Goal: Task Accomplishment & Management: Manage account settings

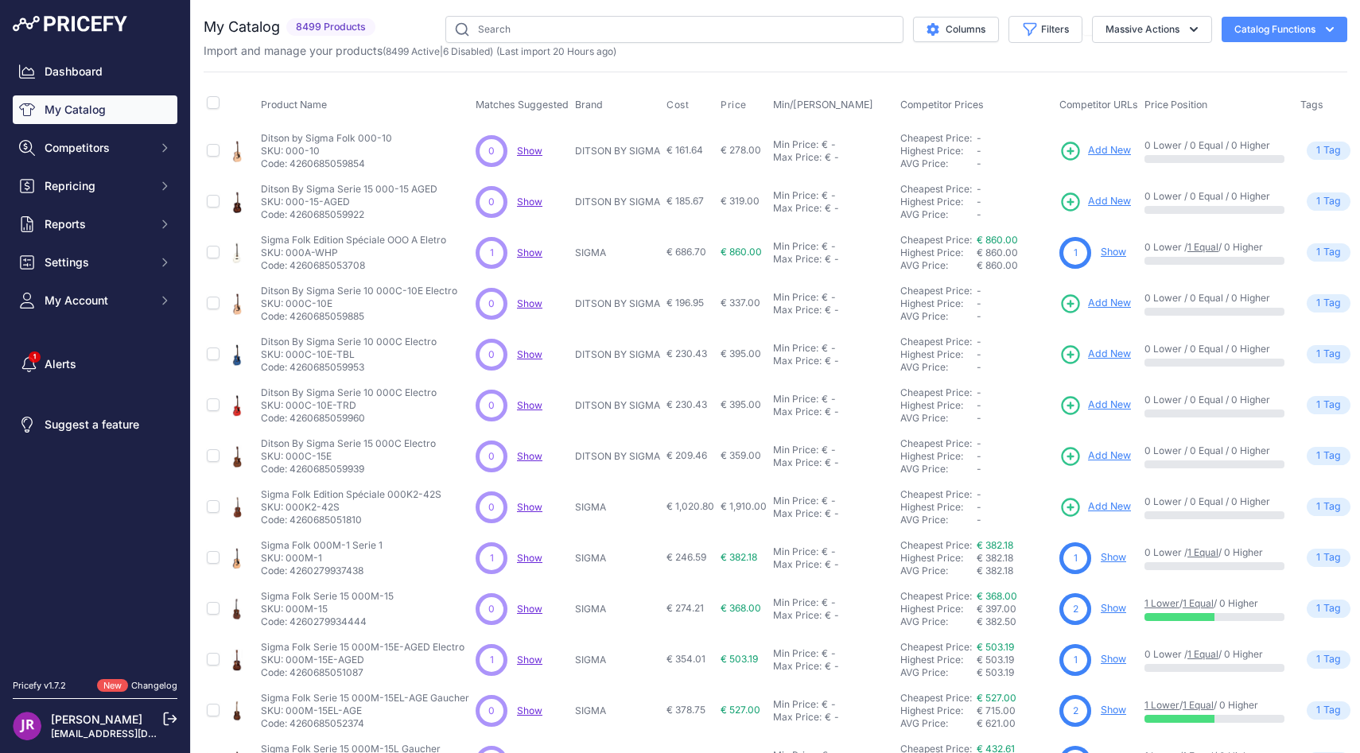
click at [136, 57] on link "Dashboard" at bounding box center [95, 71] width 165 height 29
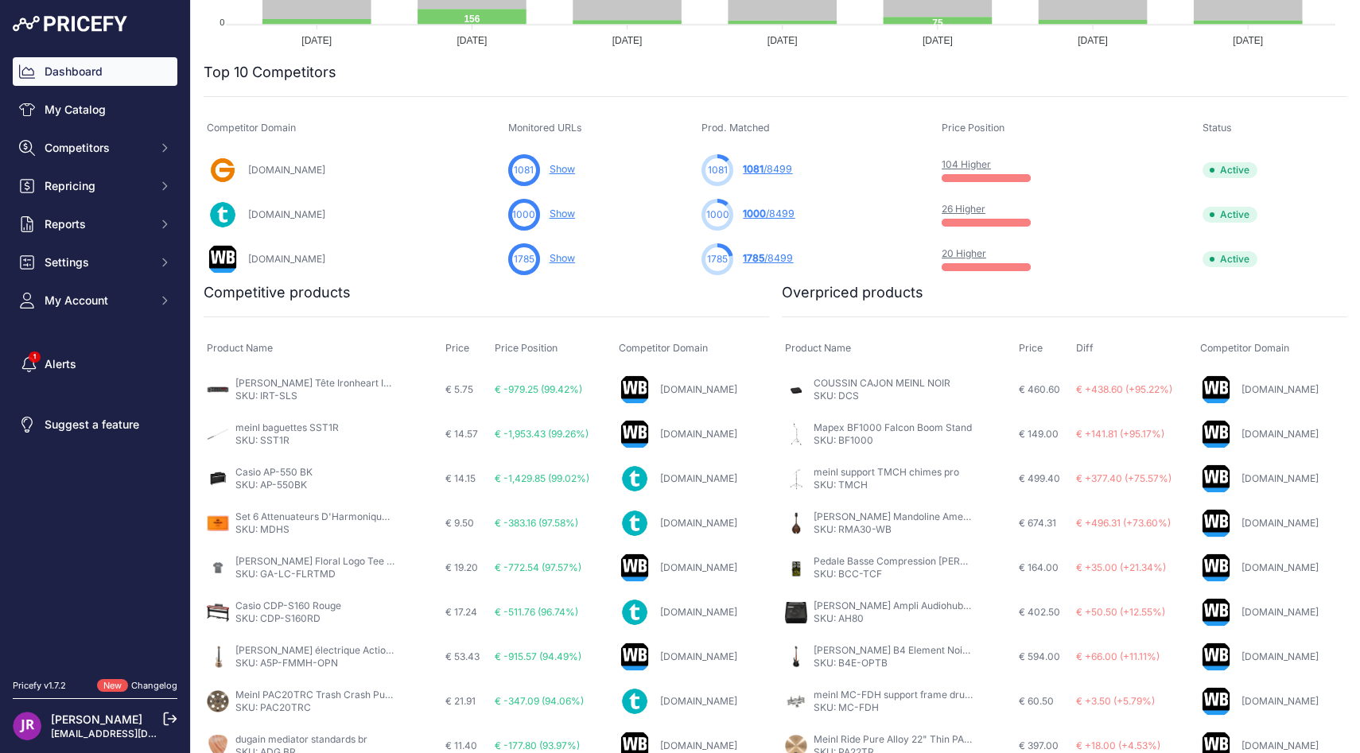
scroll to position [525, 0]
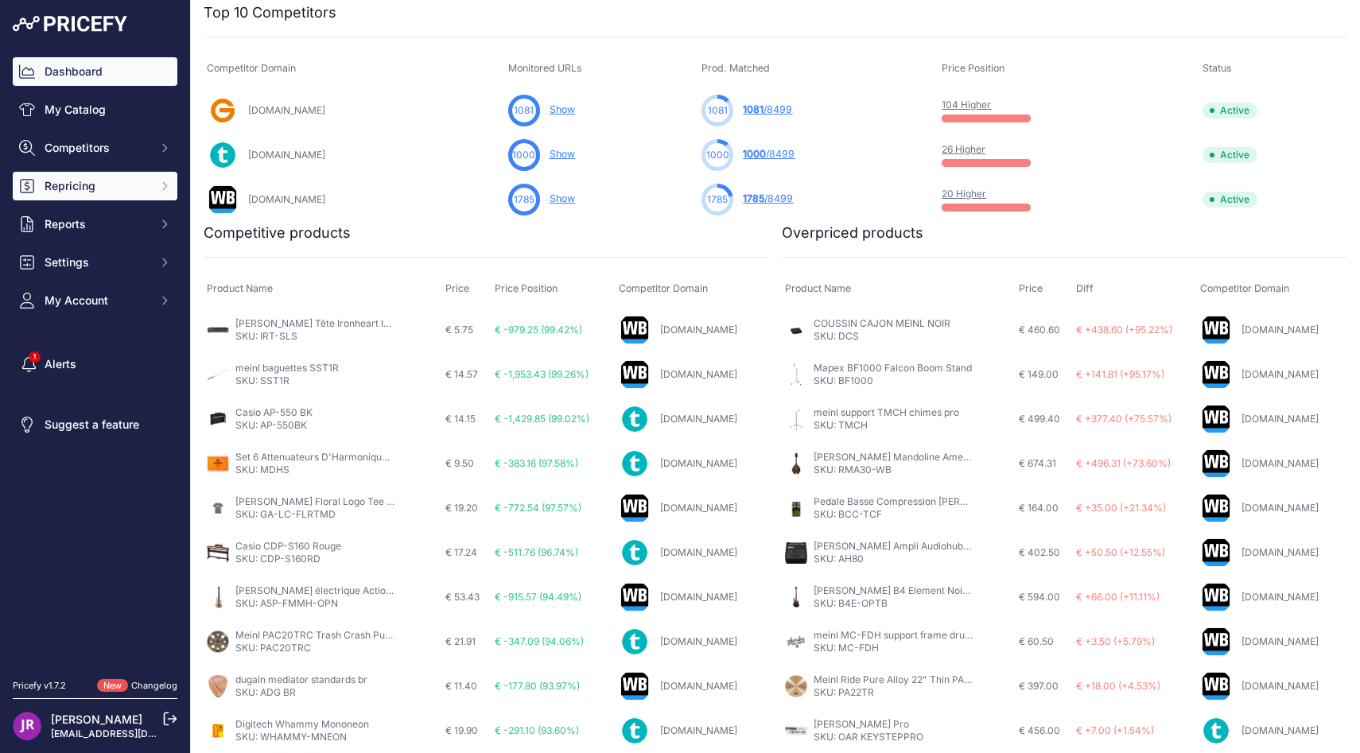
click at [110, 176] on button "Repricing" at bounding box center [95, 186] width 165 height 29
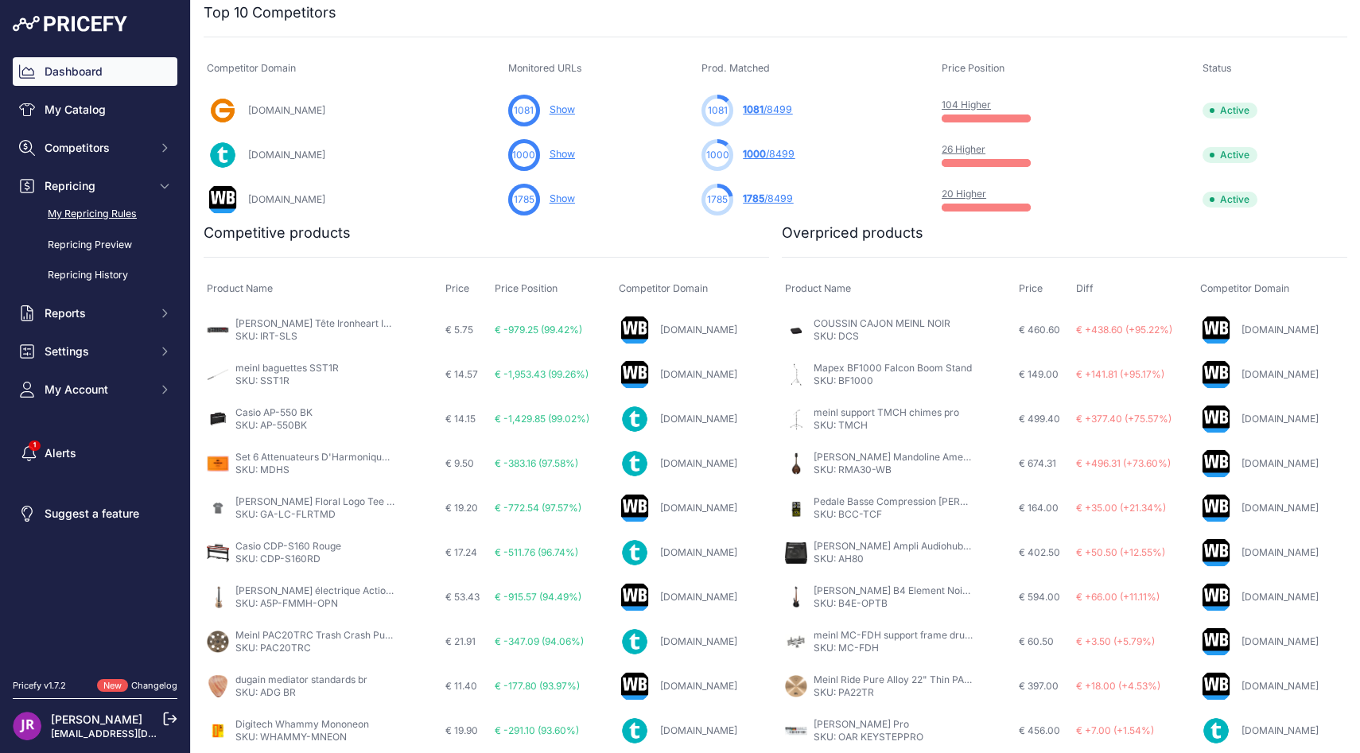
click at [114, 215] on link "My Repricing Rules" at bounding box center [95, 214] width 165 height 28
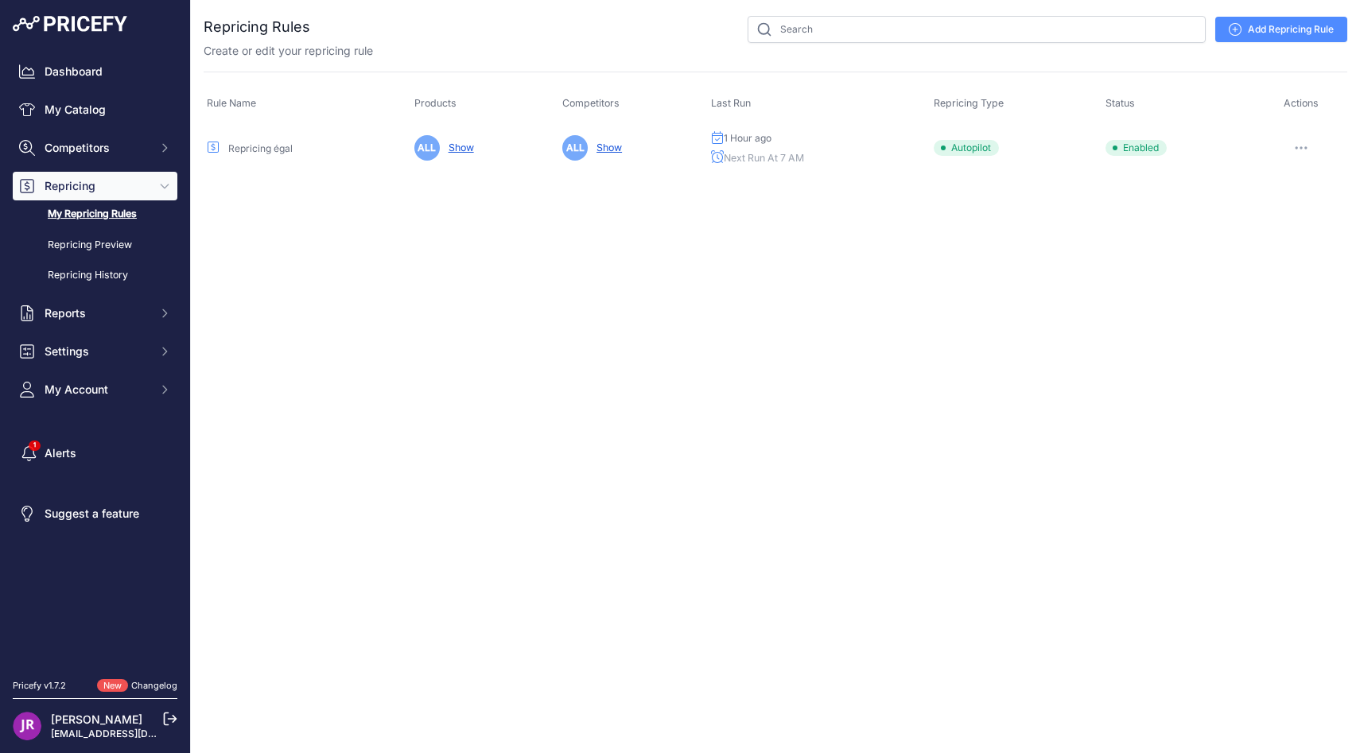
click at [1306, 150] on button "button" at bounding box center [1301, 148] width 32 height 22
click at [1251, 182] on link "Edit" at bounding box center [1293, 181] width 102 height 25
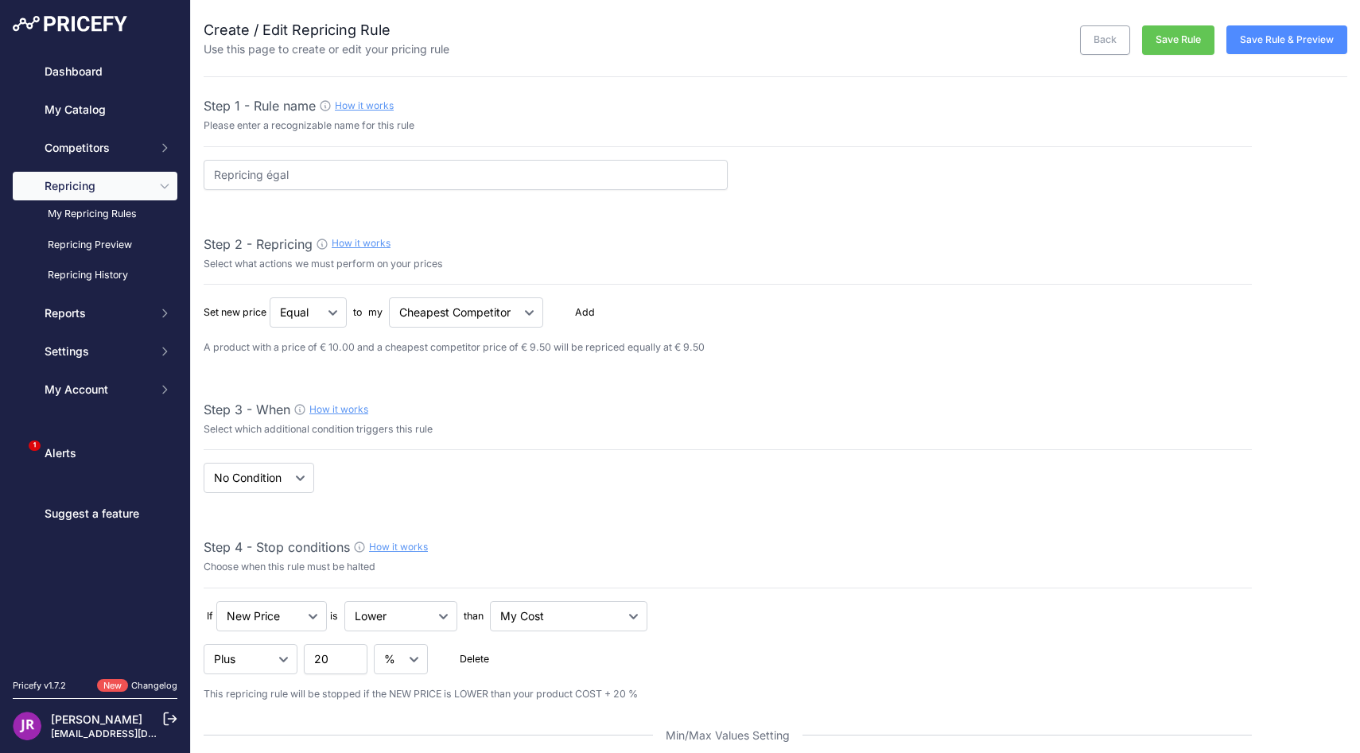
select select "7"
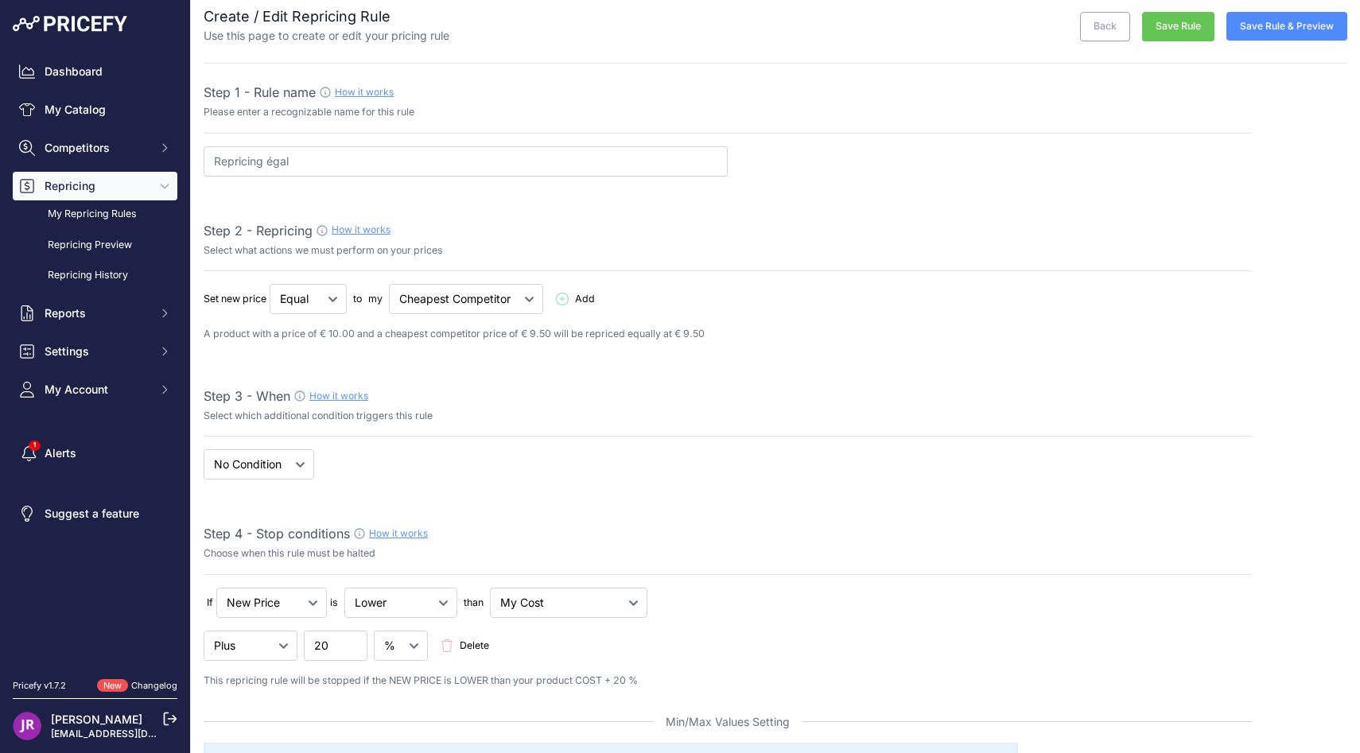
scroll to position [14, 0]
click at [296, 297] on select "Below Above Equal" at bounding box center [308, 299] width 77 height 30
click at [460, 308] on select "Below Above Equal" at bounding box center [438, 299] width 77 height 30
select select "equal"
click at [80, 78] on link "Dashboard" at bounding box center [95, 71] width 165 height 29
